Goal: Information Seeking & Learning: Learn about a topic

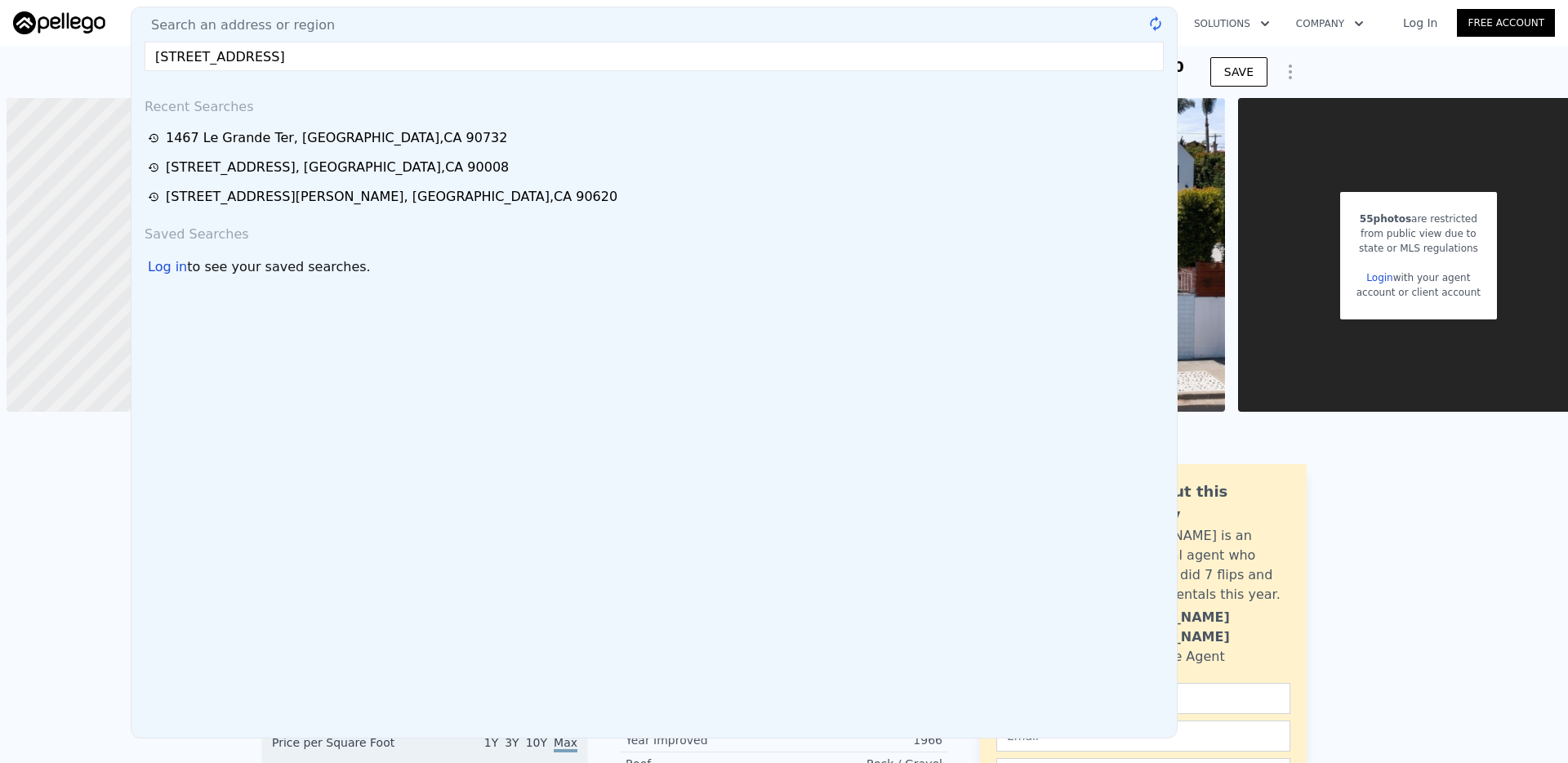
scroll to position [0, 7]
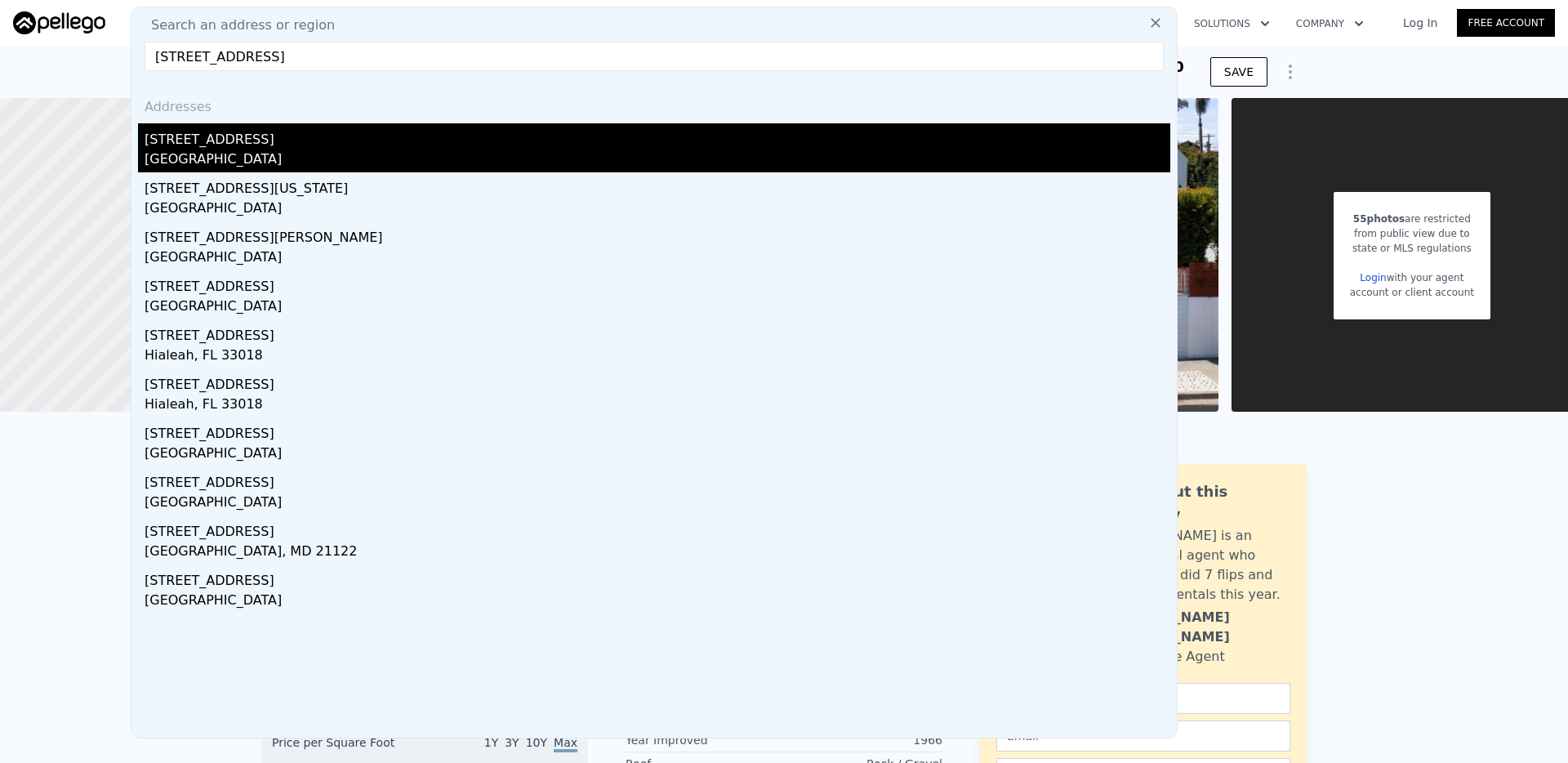
type input "[STREET_ADDRESS]"
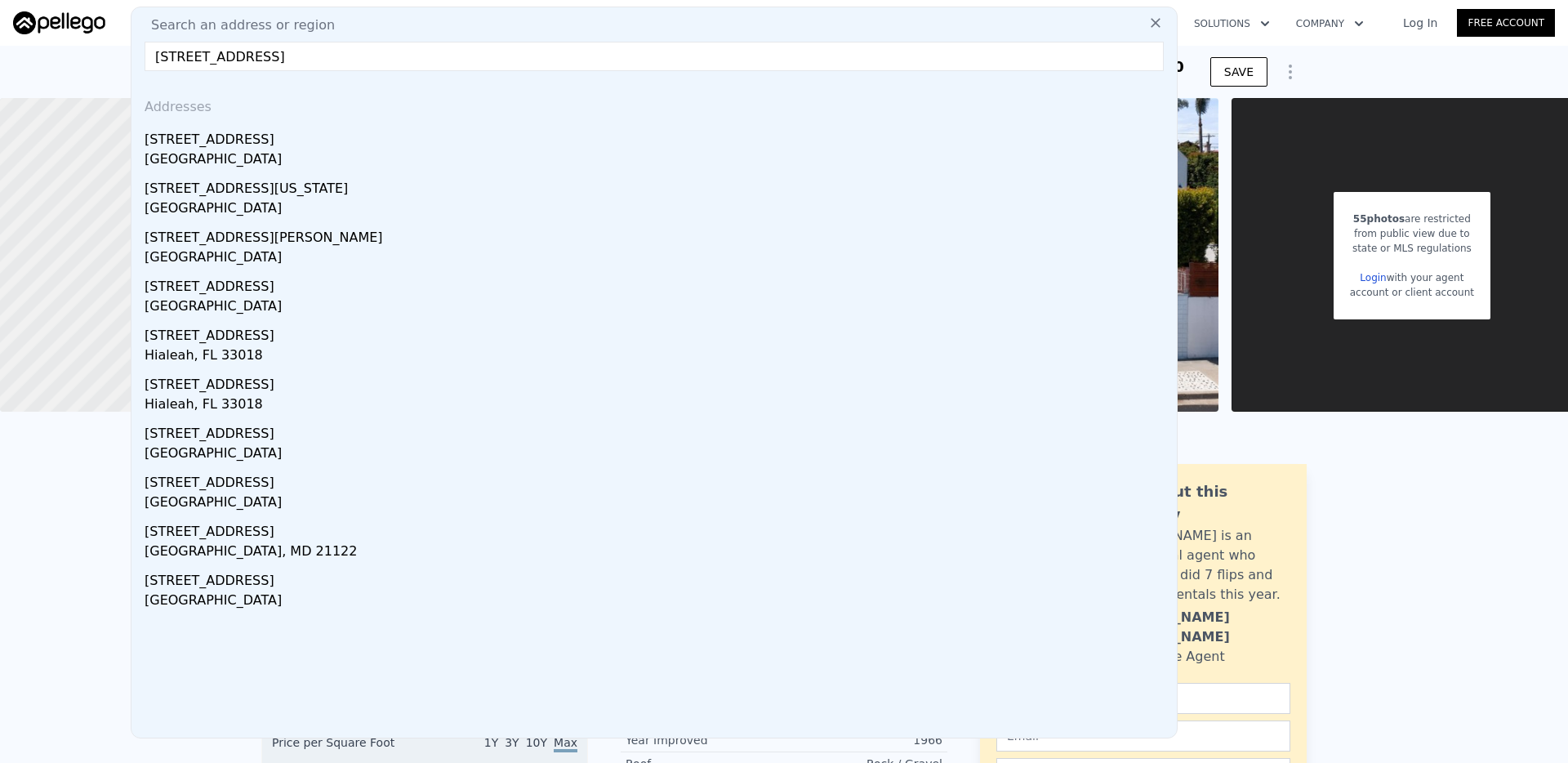
click at [236, 150] on div "[GEOGRAPHIC_DATA]" at bounding box center [657, 161] width 1026 height 23
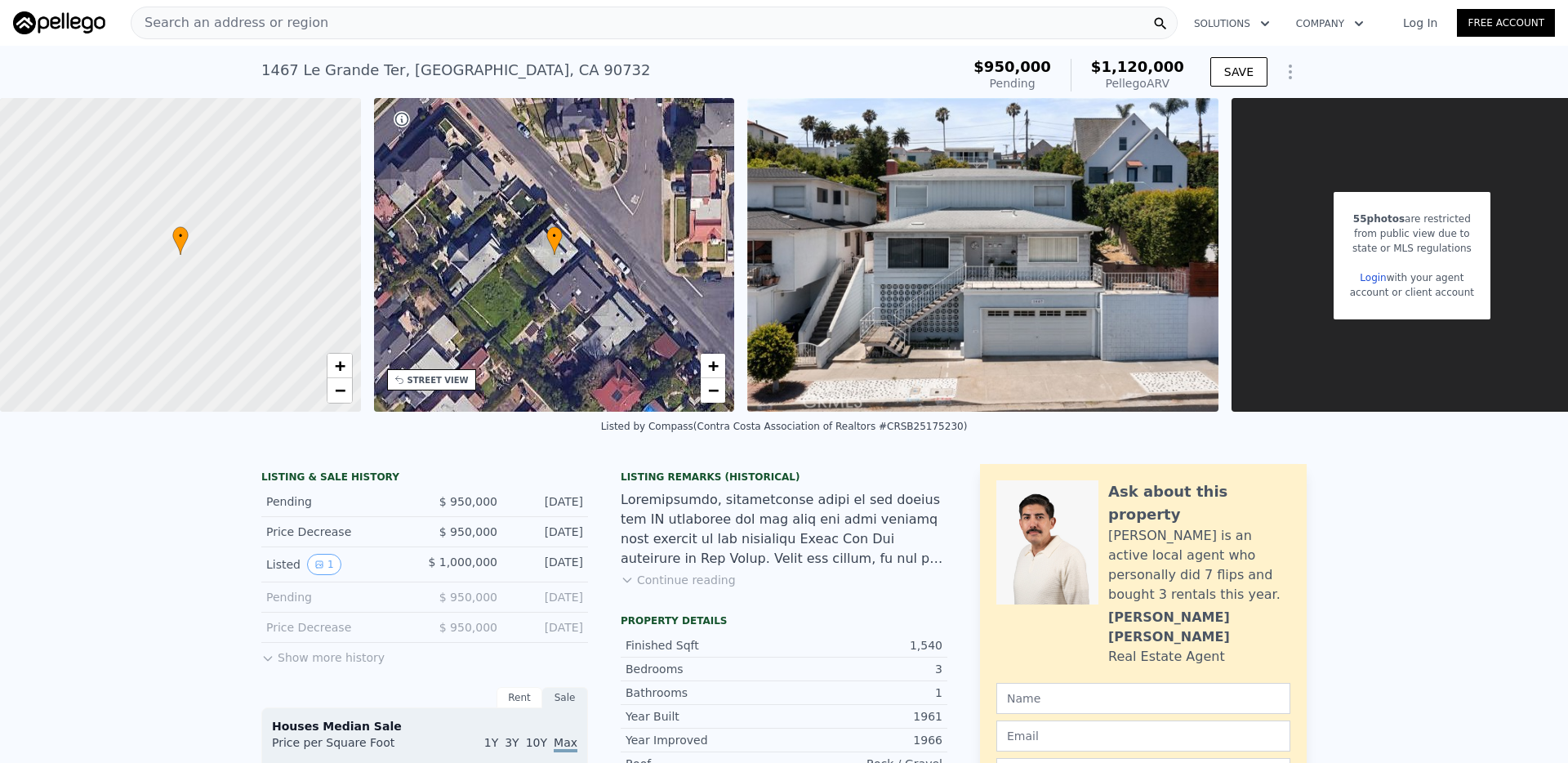
type input "919"
type input "1731"
type input "7200"
type input "9652"
type input "$ 994,000"
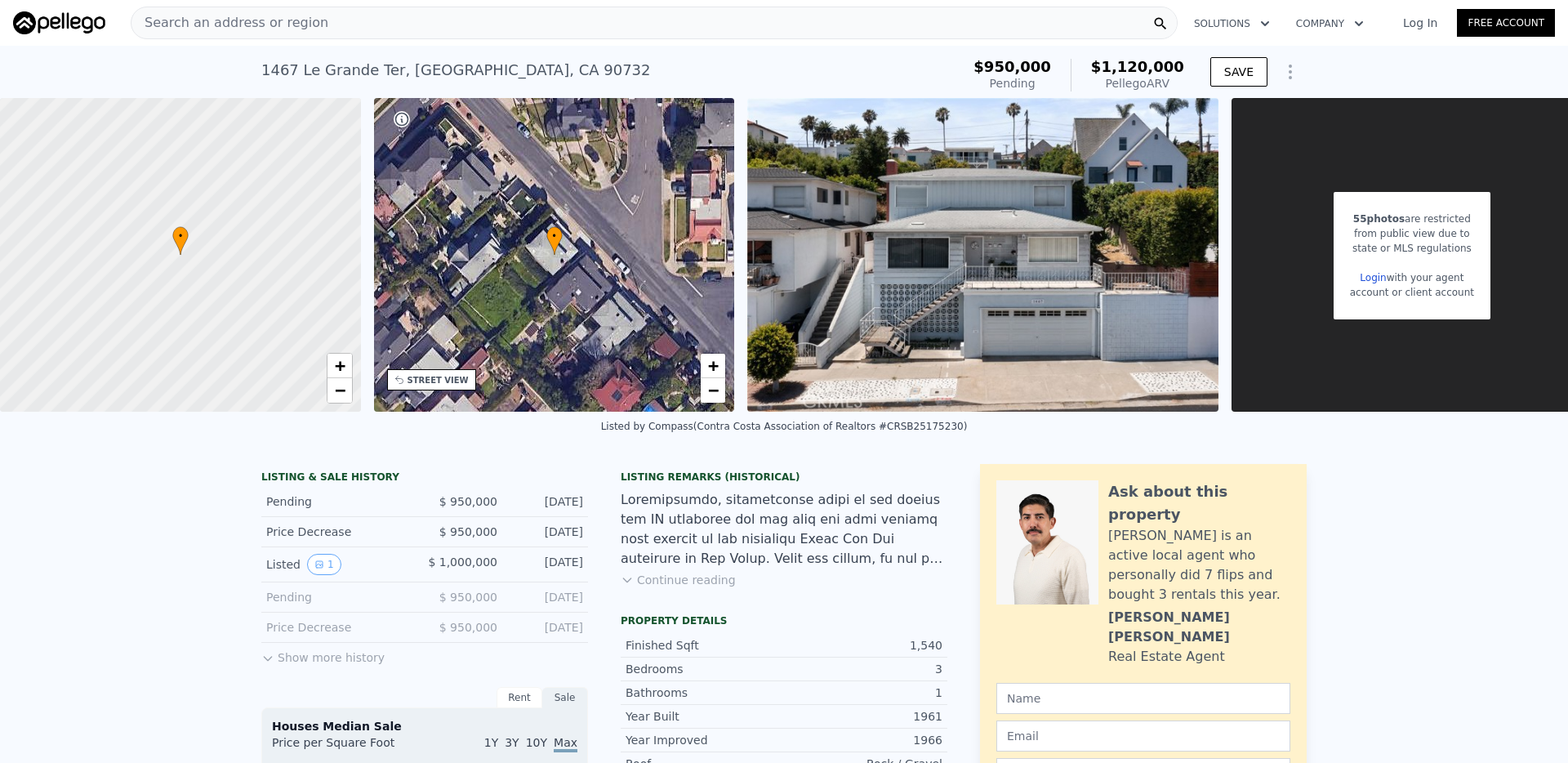
type input "6"
type input "$ 31,597"
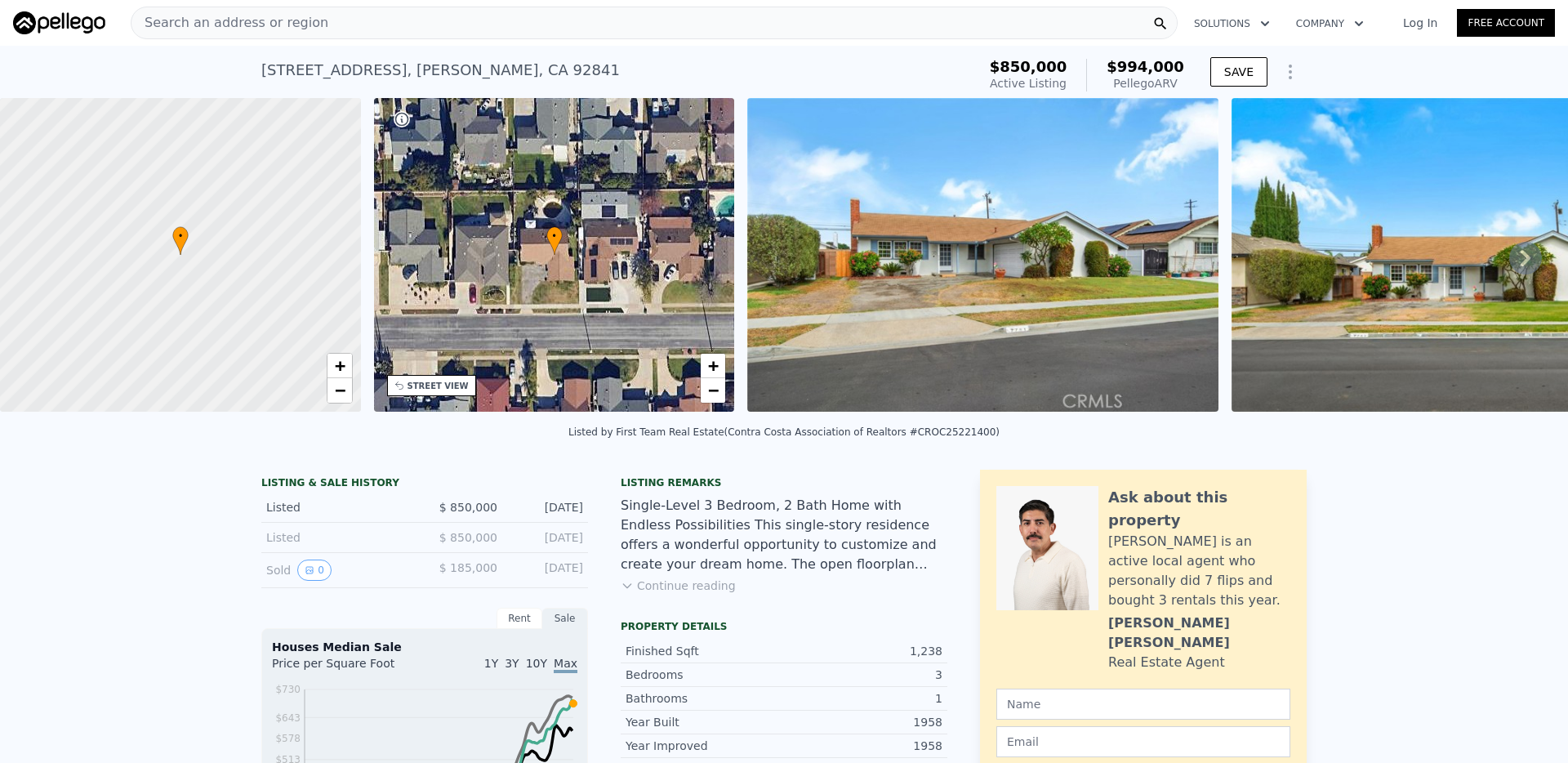
click at [525, 21] on div "Search an address or region" at bounding box center [654, 23] width 1047 height 33
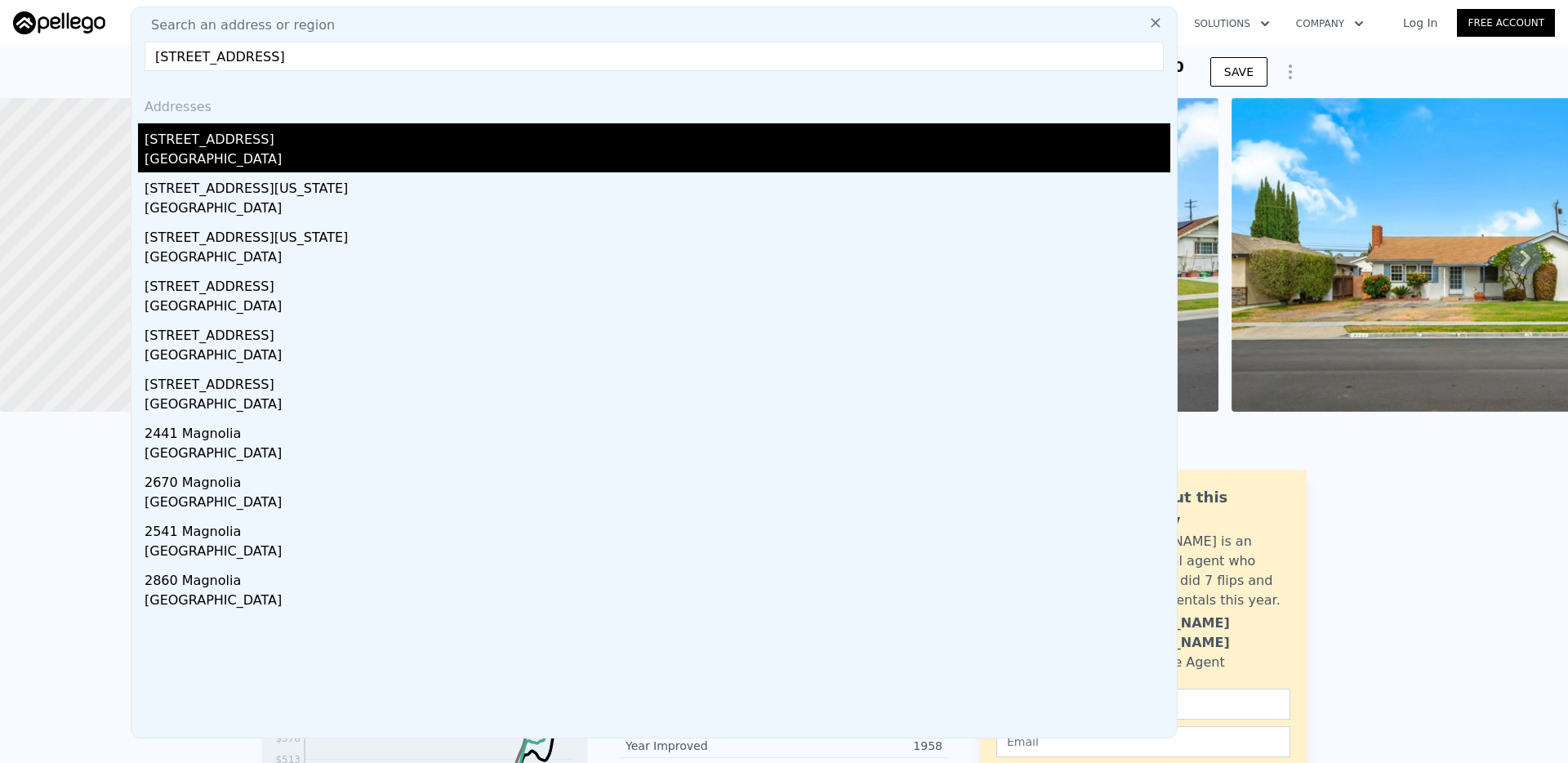
type input "[STREET_ADDRESS]"
click at [469, 129] on div "[STREET_ADDRESS]" at bounding box center [657, 136] width 1026 height 26
